Goal: Task Accomplishment & Management: Manage account settings

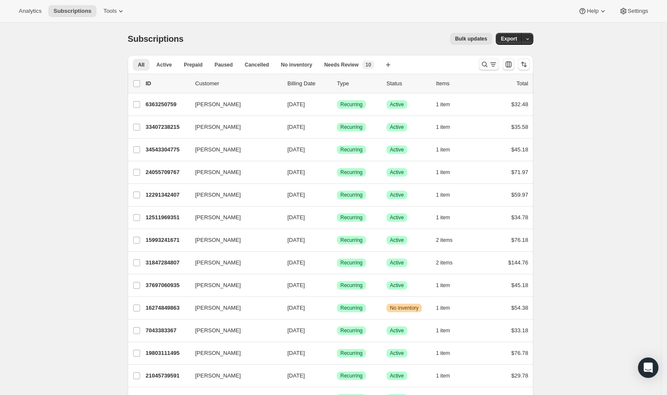
click at [492, 62] on icon "Search and filter results" at bounding box center [493, 64] width 9 height 9
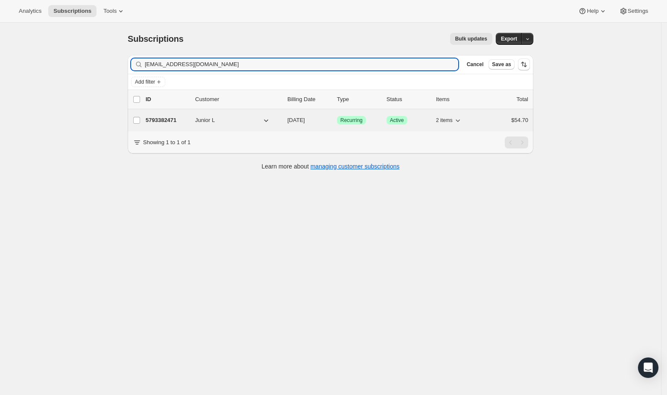
type input "[EMAIL_ADDRESS][DOMAIN_NAME]"
click at [179, 117] on p "5793382471" at bounding box center [167, 120] width 43 height 9
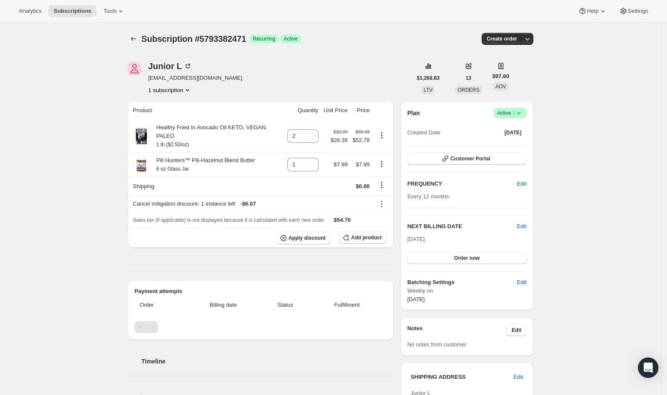
click at [526, 117] on span "Success Active |" at bounding box center [509, 113] width 33 height 10
click at [520, 143] on span "Cancel subscription" at bounding box center [513, 144] width 48 height 6
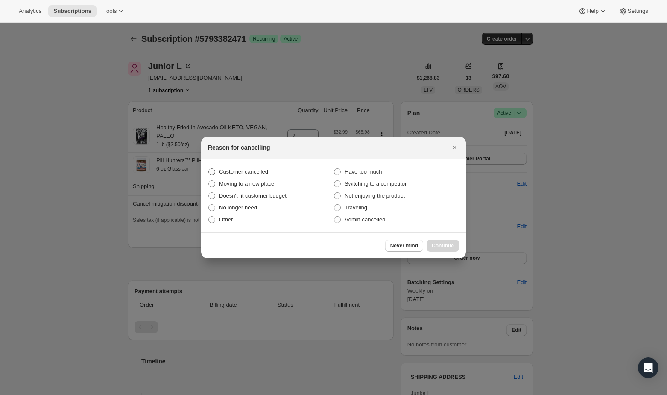
click at [213, 169] on span ":rc3:" at bounding box center [211, 172] width 7 height 7
click at [209, 169] on input "Customer cancelled" at bounding box center [208, 169] width 0 height 0
radio input "true"
click at [446, 243] on span "Continue" at bounding box center [442, 245] width 22 height 7
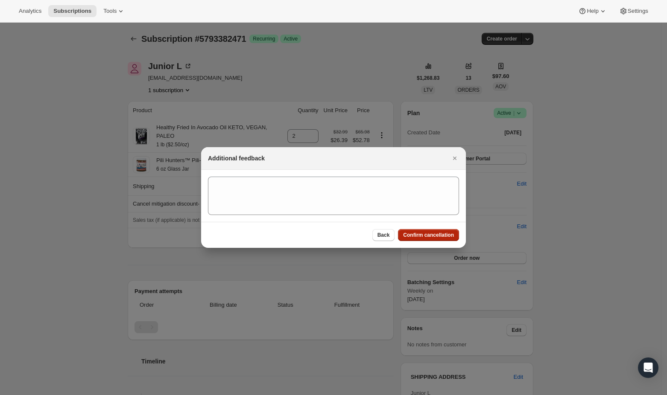
click at [446, 234] on span "Confirm cancellation" at bounding box center [428, 235] width 51 height 7
